Goal: Information Seeking & Learning: Learn about a topic

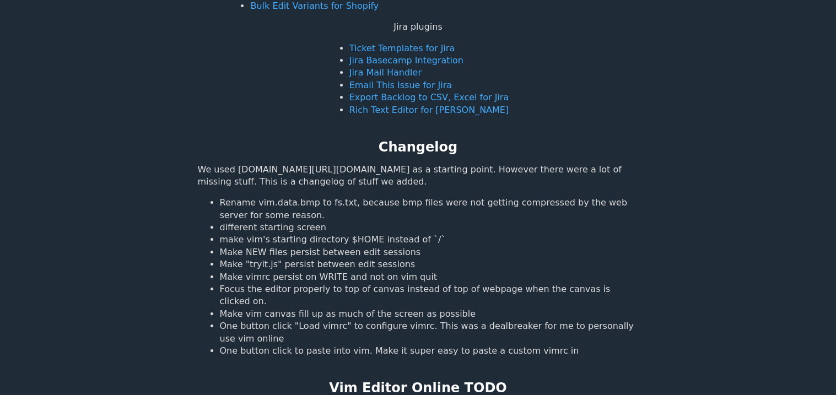
scroll to position [727, 0]
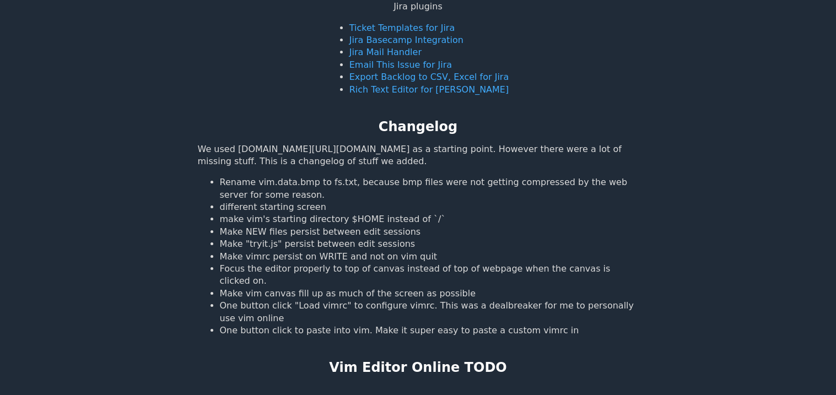
click at [292, 185] on li "Rename vim.data.bmp to fs.txt, because bmp files were not getting compressed by…" at bounding box center [429, 188] width 419 height 25
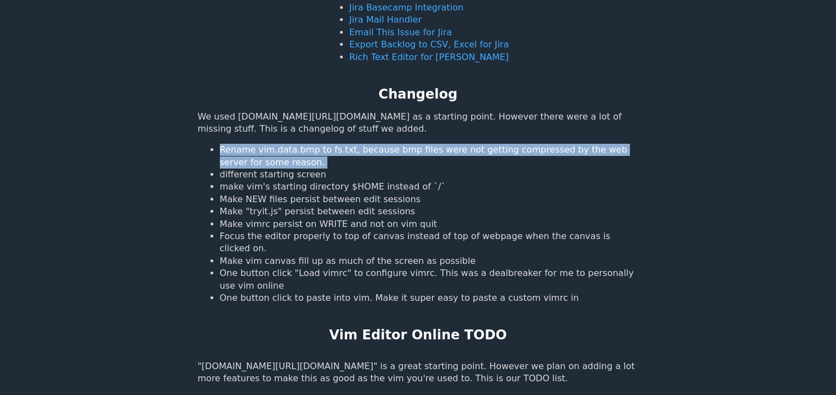
scroll to position [762, 0]
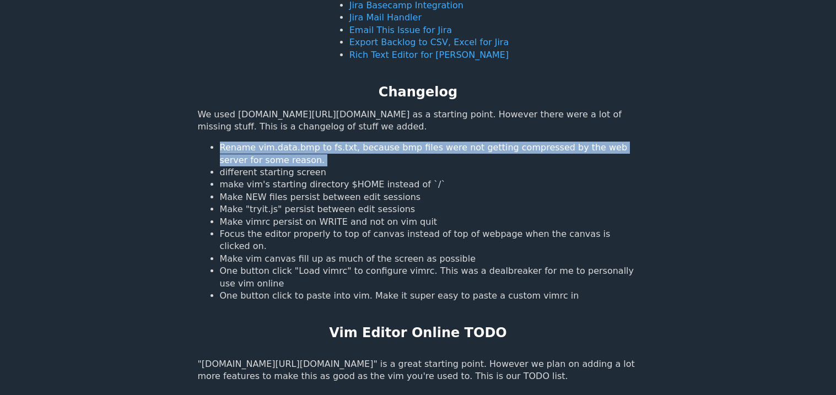
click at [292, 185] on li "make vim's starting directory $HOME instead of `/`" at bounding box center [429, 185] width 419 height 12
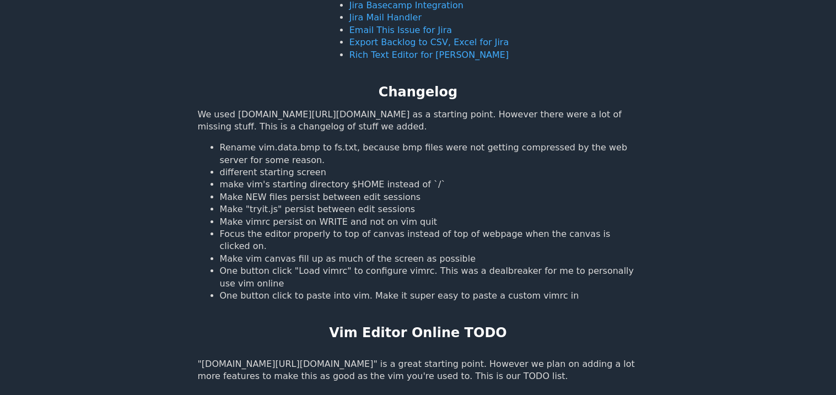
click at [292, 185] on li "make vim's starting directory $HOME instead of `/`" at bounding box center [429, 185] width 419 height 12
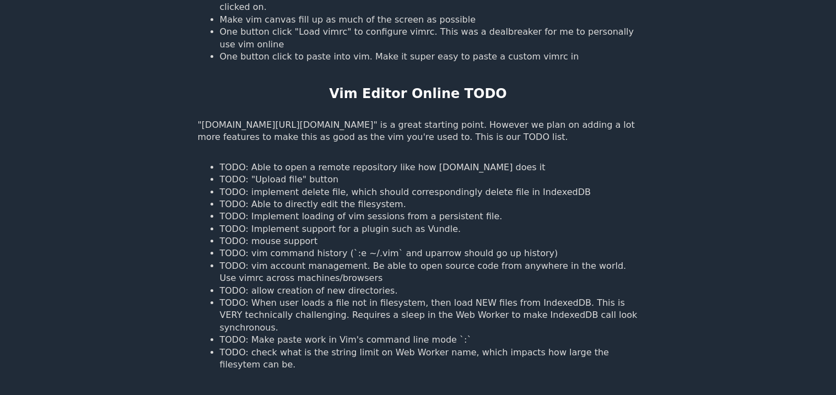
scroll to position [1018, 0]
